Goal: Task Accomplishment & Management: Use online tool/utility

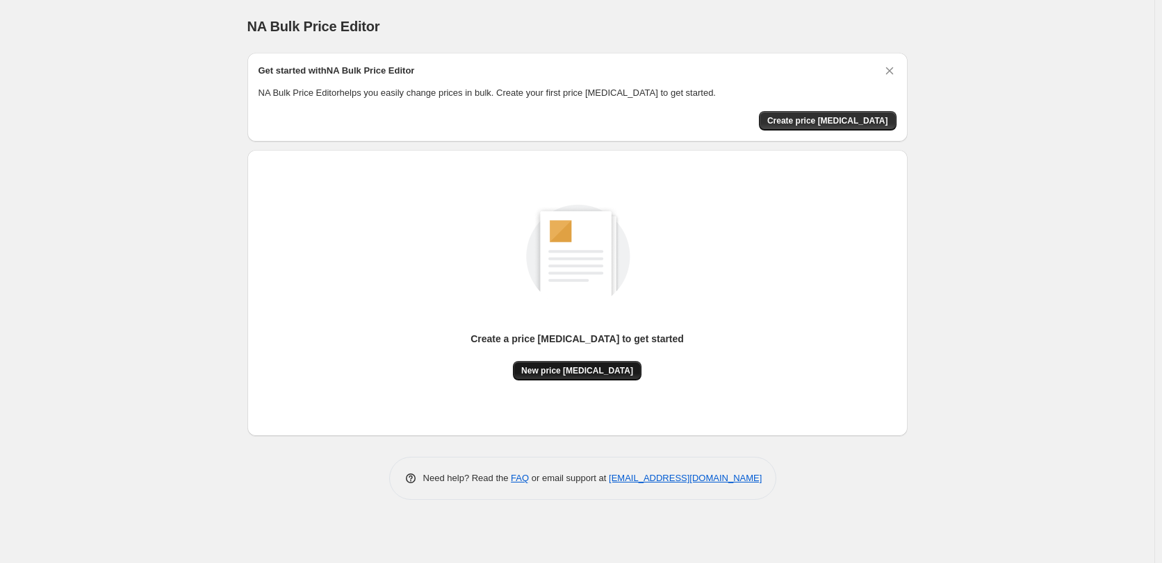
click at [573, 371] on span "New price [MEDICAL_DATA]" at bounding box center [577, 370] width 112 height 11
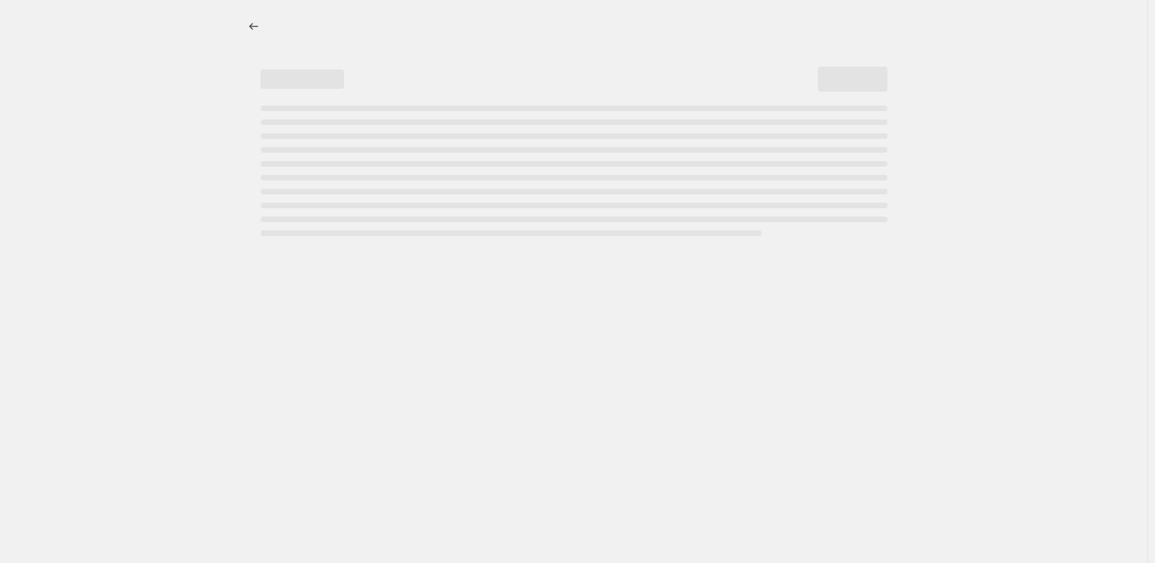
select select "percentage"
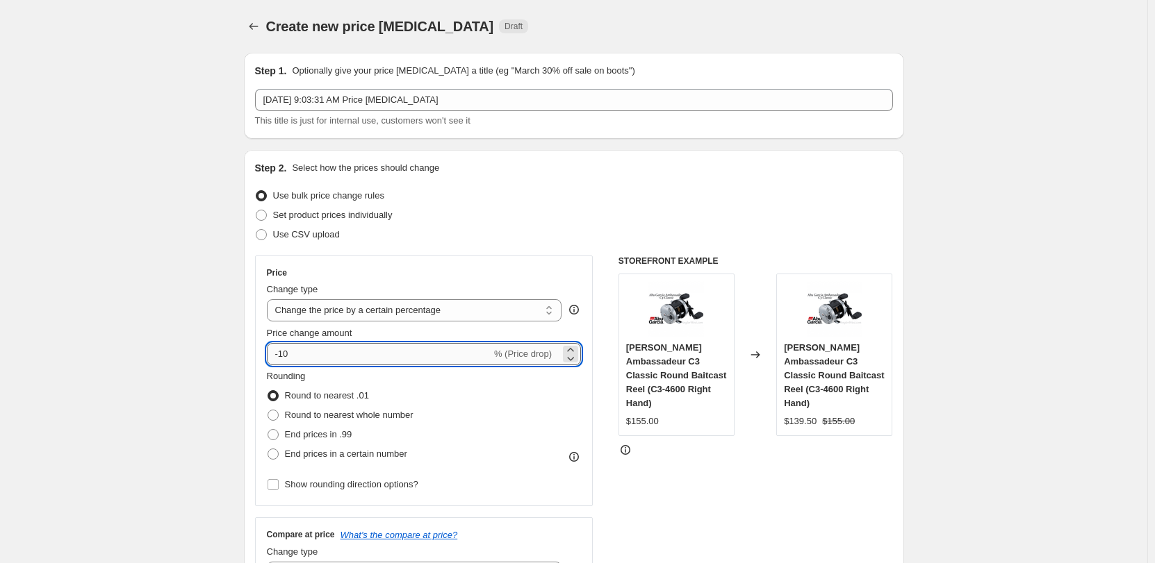
click at [283, 352] on input "-10" at bounding box center [379, 354] width 224 height 22
type input "10"
click at [256, 25] on icon "Price change jobs" at bounding box center [254, 26] width 14 height 14
